Goal: Check status: Check status

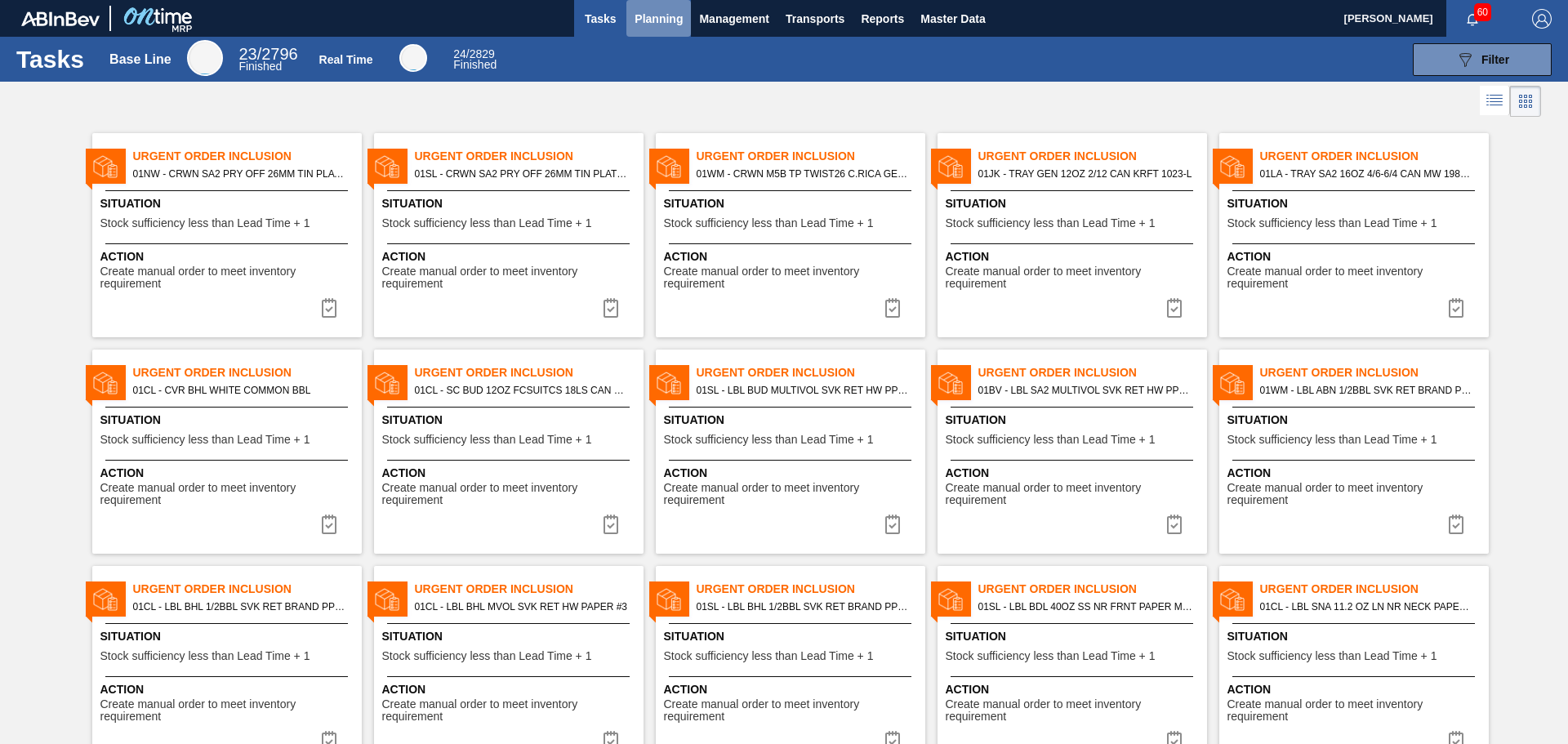
click at [661, 17] on span "Planning" at bounding box center [659, 19] width 48 height 20
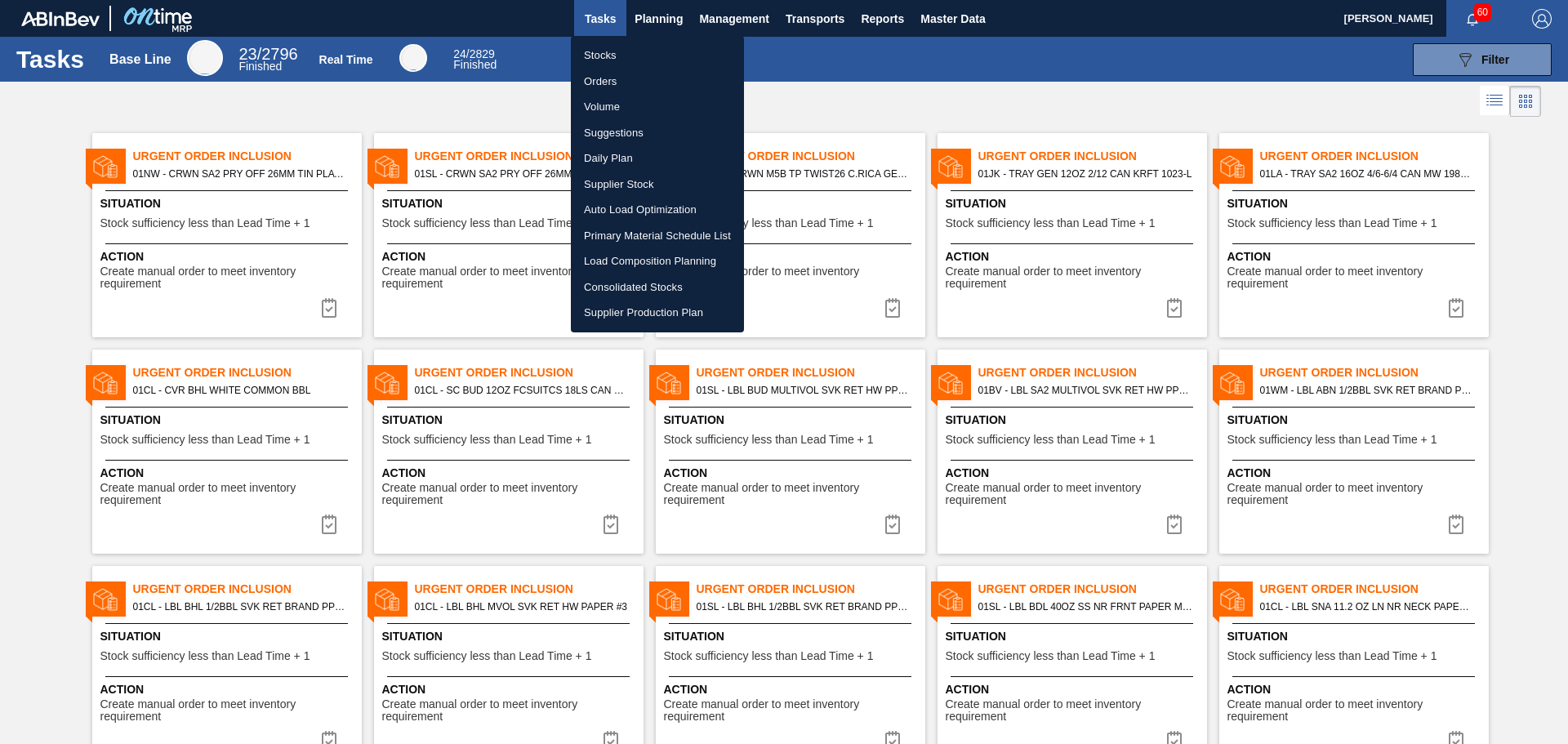
click at [644, 50] on li "Stocks" at bounding box center [657, 55] width 173 height 26
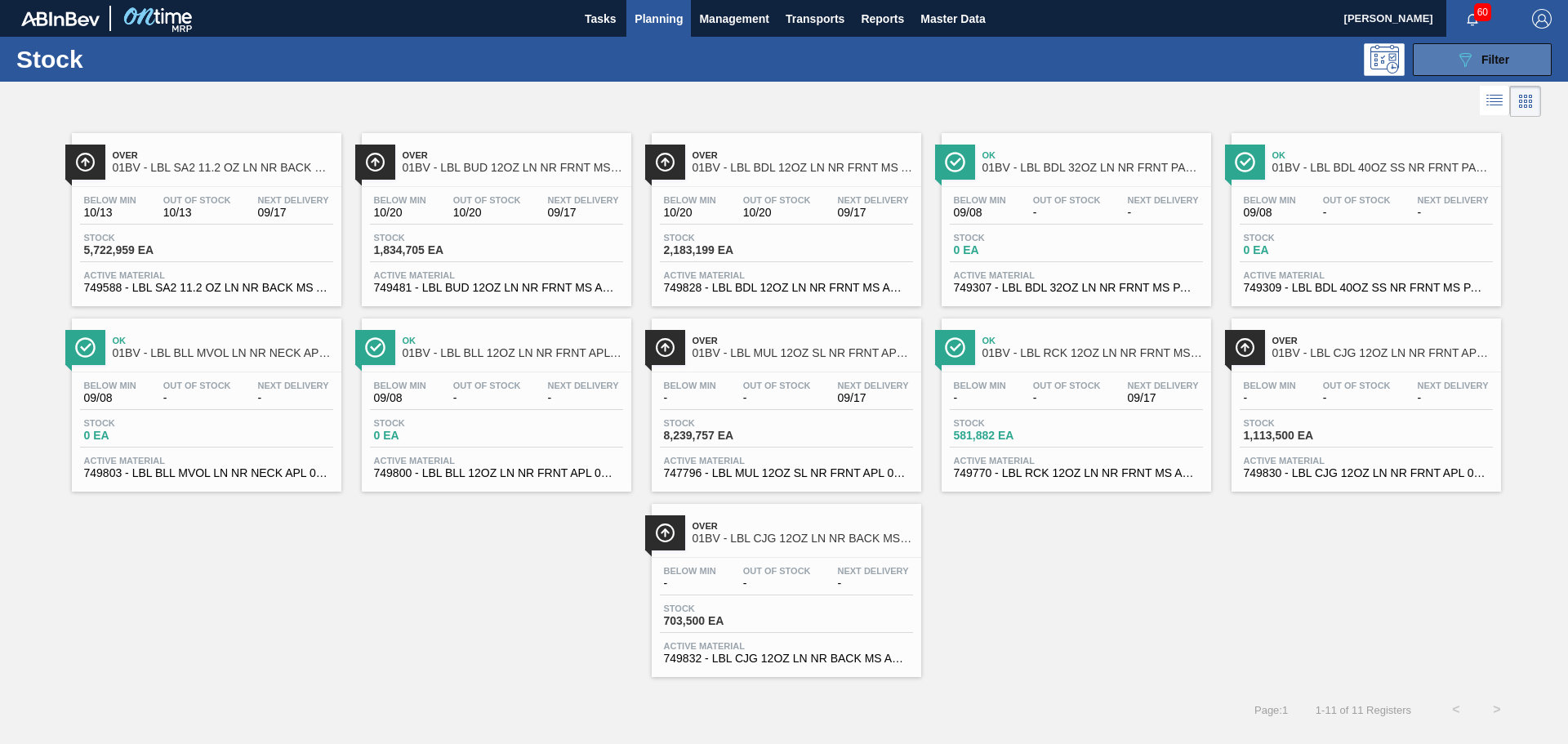
click at [1435, 59] on button "089F7B8B-B2A5-4AFE-B5C0-19BA573D28AC Filter" at bounding box center [1482, 59] width 139 height 32
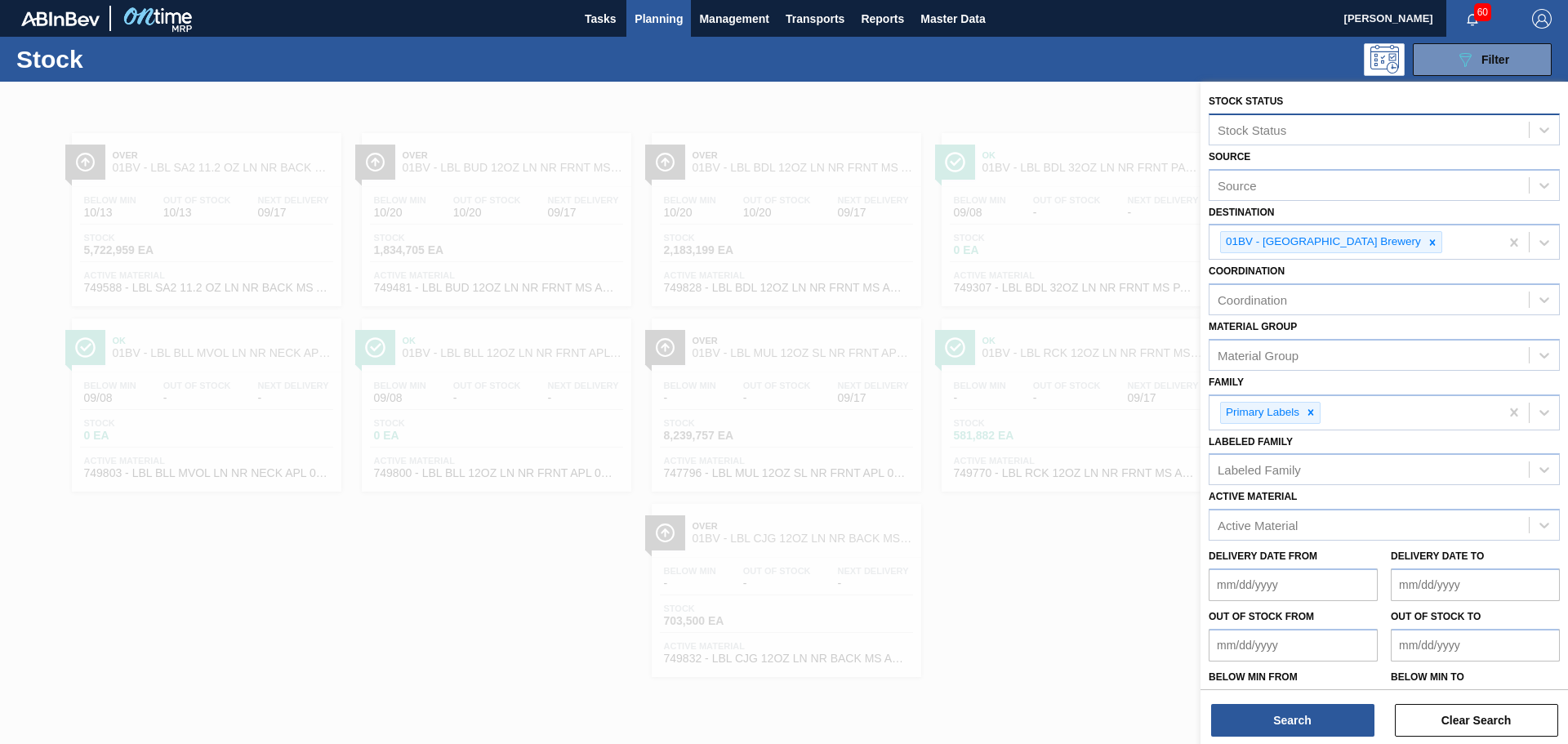
click at [1372, 127] on div "Stock Status" at bounding box center [1370, 129] width 320 height 23
click at [1371, 127] on div "Stock Status" at bounding box center [1370, 129] width 320 height 23
click at [1110, 79] on div "Stock 089F7B8B-B2A5-4AFE-B5C0-19BA573D28AC Filter" at bounding box center [784, 59] width 1568 height 45
click at [960, 18] on span "Master Data" at bounding box center [953, 19] width 65 height 20
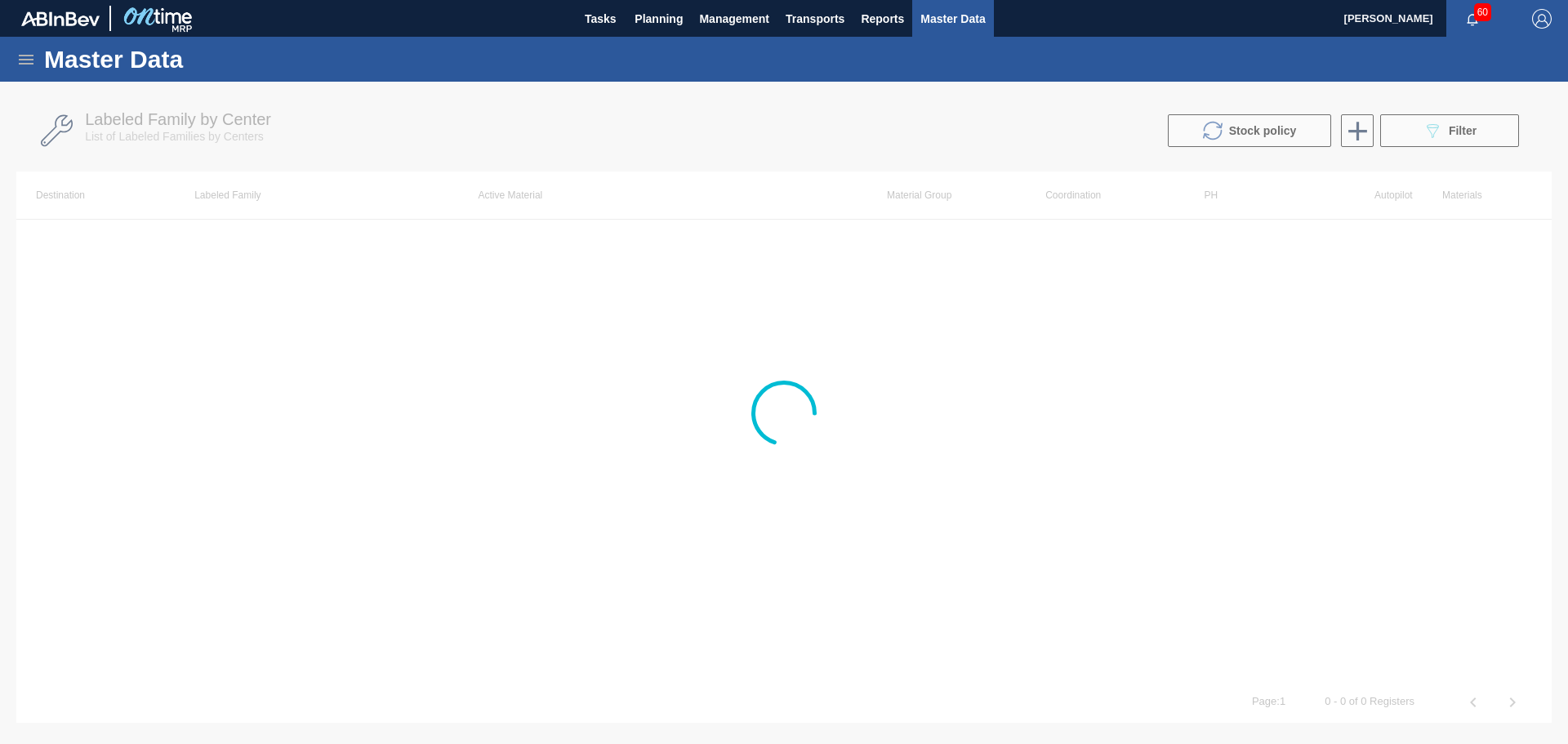
click at [30, 59] on icon at bounding box center [26, 59] width 14 height 10
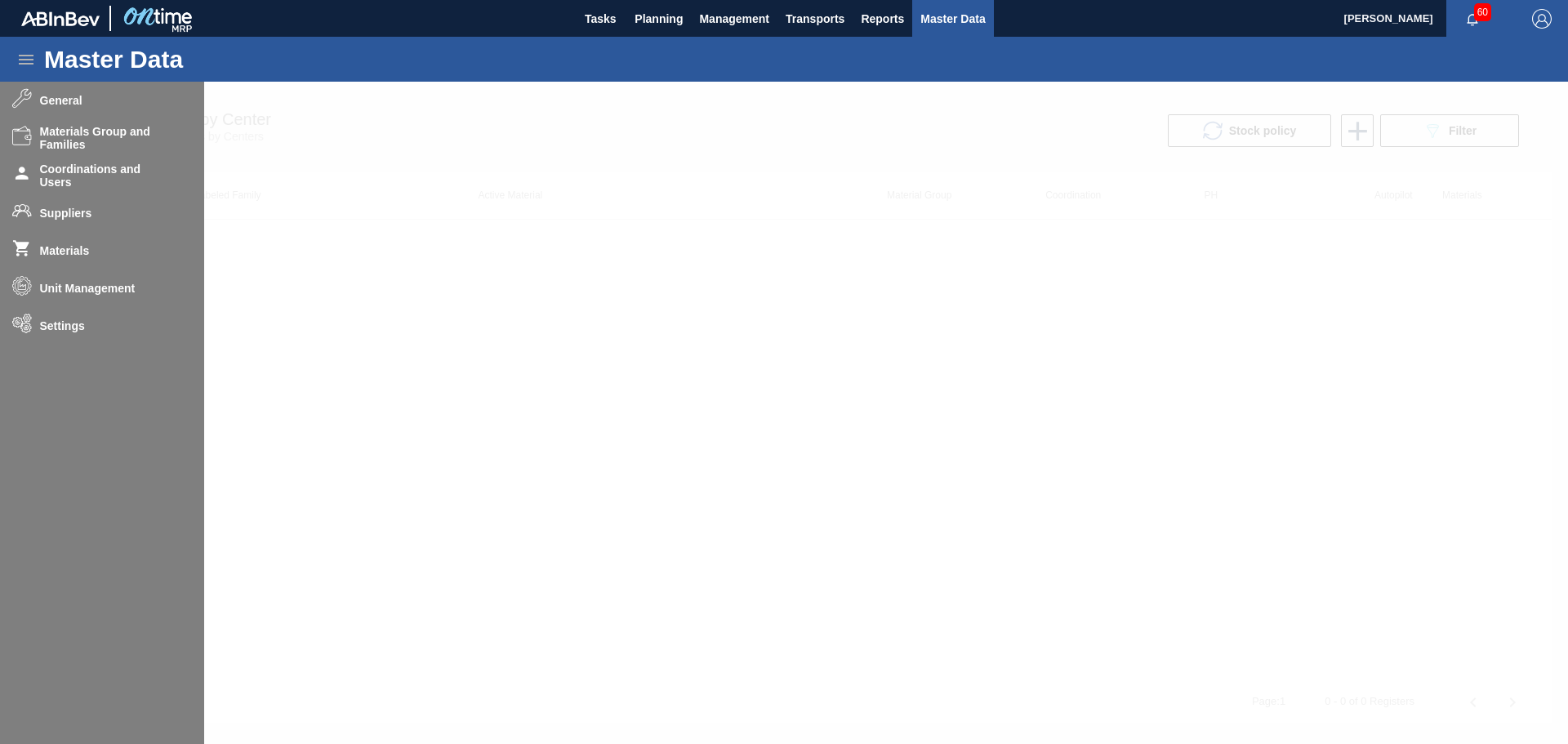
click at [419, 97] on div at bounding box center [784, 413] width 1568 height 662
